Goal: Task Accomplishment & Management: Manage account settings

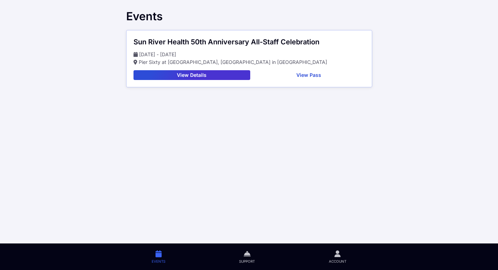
click at [190, 76] on button "View Details" at bounding box center [191, 75] width 117 height 10
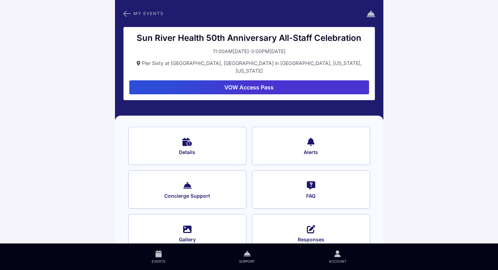
click at [341, 258] on link "Account" at bounding box center [337, 256] width 91 height 27
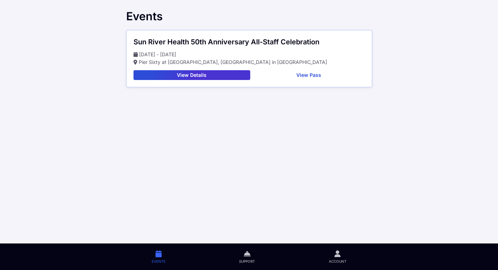
click at [326, 267] on link "Account" at bounding box center [337, 256] width 91 height 27
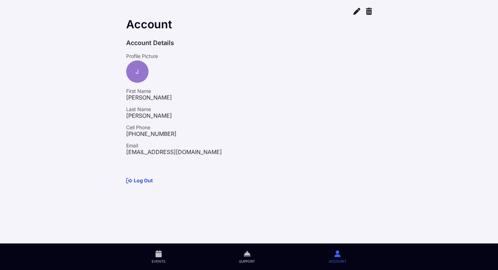
click at [133, 180] on link "Log Out" at bounding box center [139, 180] width 27 height 6
